Goal: Task Accomplishment & Management: Use online tool/utility

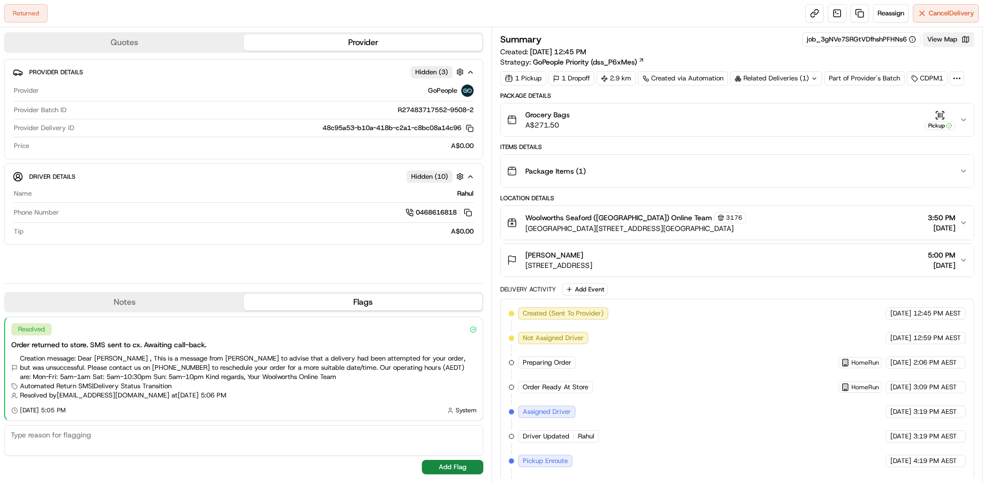
click at [547, 38] on button "View Map" at bounding box center [949, 39] width 52 height 14
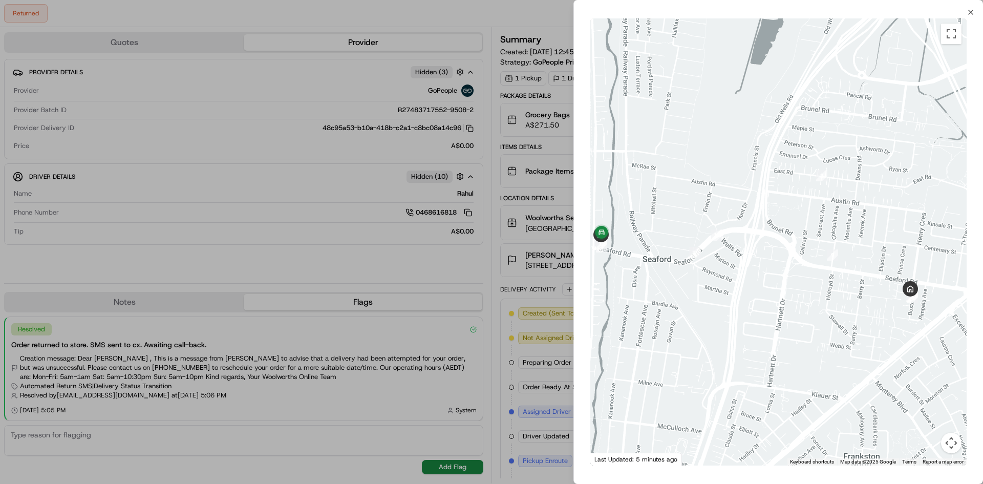
drag, startPoint x: 693, startPoint y: 270, endPoint x: 817, endPoint y: 190, distance: 147.0
click at [547, 231] on div at bounding box center [778, 241] width 376 height 447
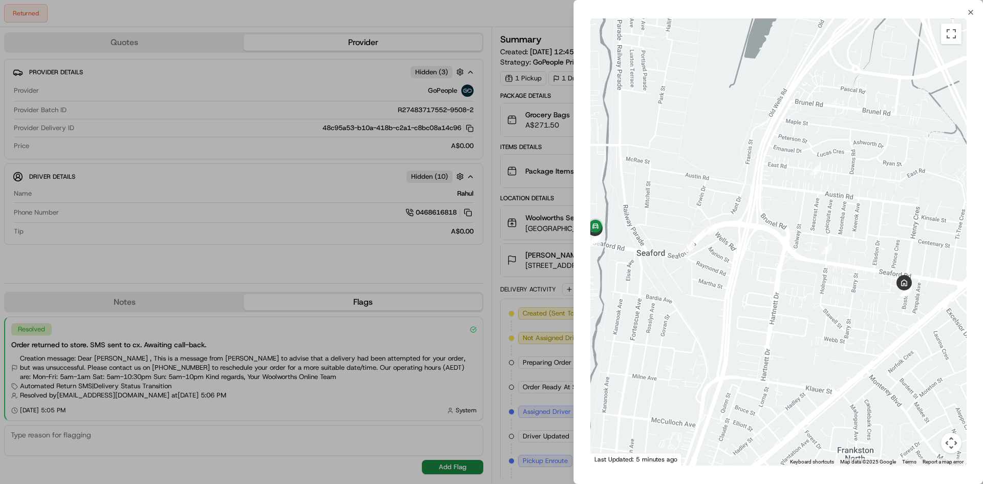
click at [547, 13] on div "Close ← Move left → Move right ↑ Move up ↓ Move down + Zoom in - Zoom out Home …" at bounding box center [779, 242] width 410 height 484
click at [547, 11] on icon "button" at bounding box center [971, 12] width 4 height 4
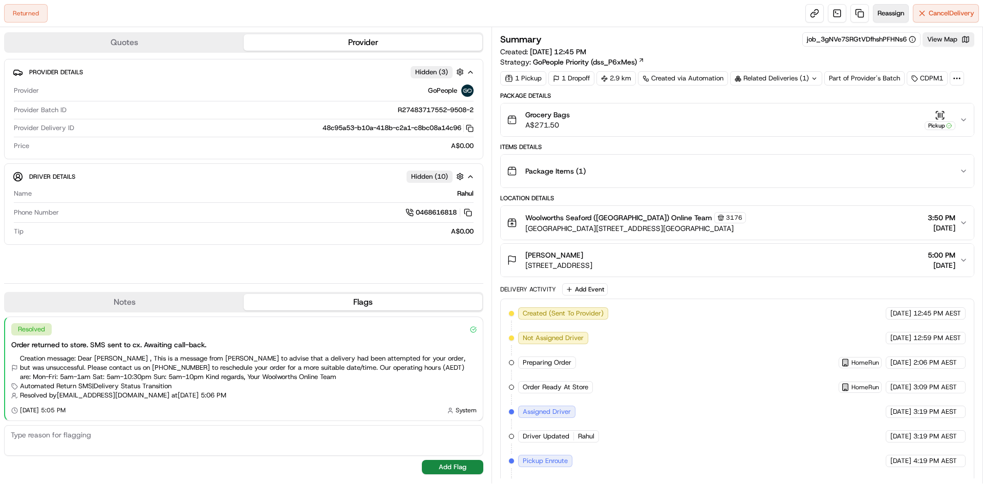
click at [547, 14] on span "Reassign" at bounding box center [891, 13] width 27 height 9
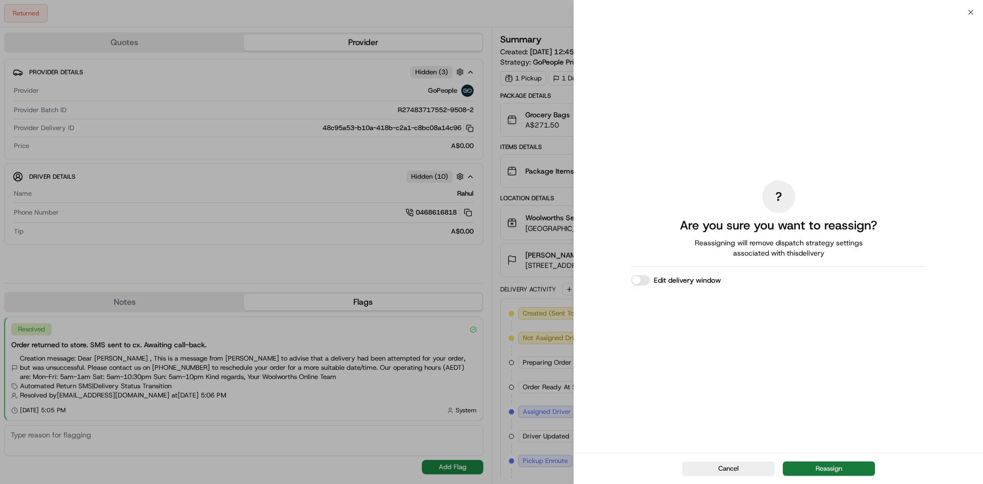
click at [547, 468] on button "Reassign" at bounding box center [829, 468] width 92 height 14
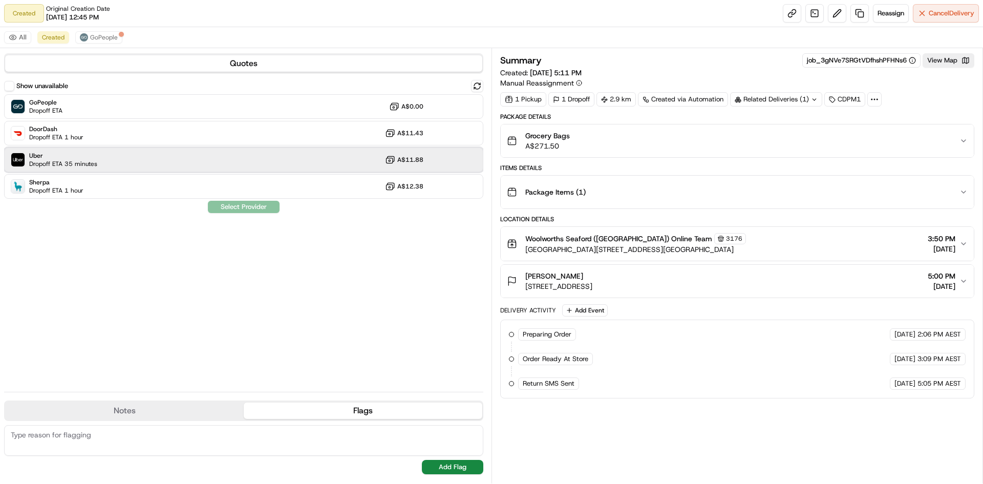
click at [214, 162] on div "Uber Dropoff ETA 35 minutes A$11.88" at bounding box center [243, 159] width 479 height 25
click at [242, 205] on button "Assign Provider" at bounding box center [243, 207] width 73 height 12
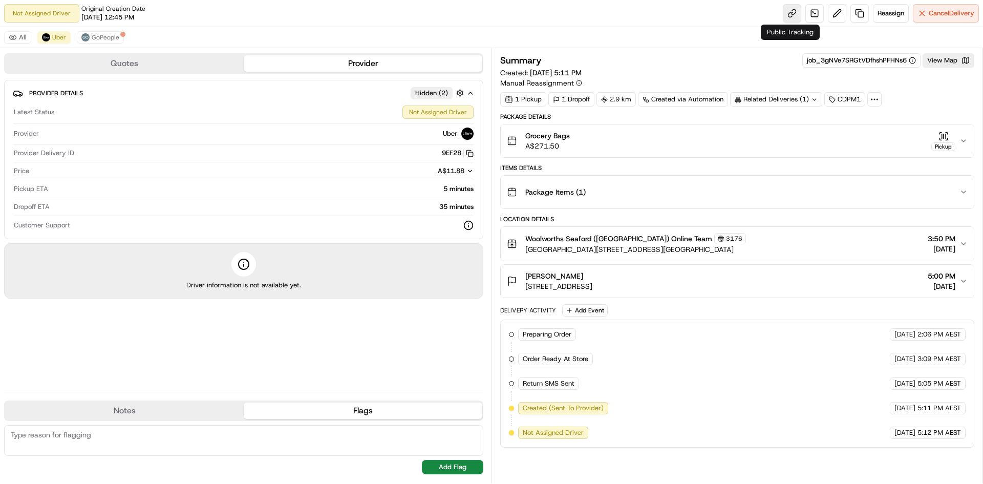
click at [547, 17] on link at bounding box center [792, 13] width 18 height 18
